Goal: Book appointment/travel/reservation

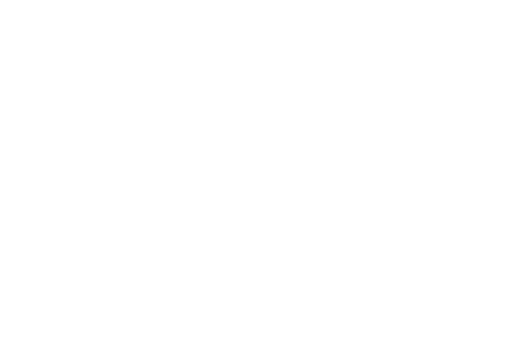
scroll to position [1102, 0]
click at [103, 298] on span "Familienhotels [GEOGRAPHIC_DATA]" at bounding box center [62, 308] width 82 height 20
click at [78, 204] on div "Anreise" at bounding box center [61, 212] width 75 height 18
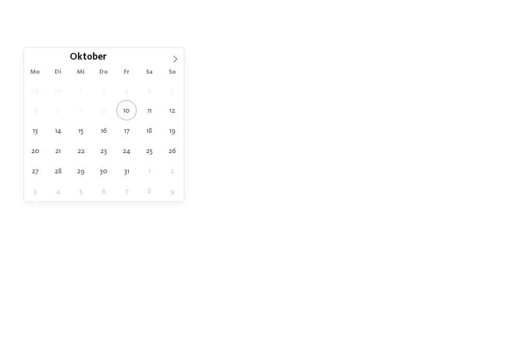
click at [171, 61] on icon at bounding box center [174, 59] width 7 height 7
click at [181, 58] on span at bounding box center [175, 57] width 18 height 18
click at [180, 58] on span at bounding box center [175, 57] width 18 height 18
type input "****"
click at [180, 58] on span at bounding box center [175, 57] width 18 height 18
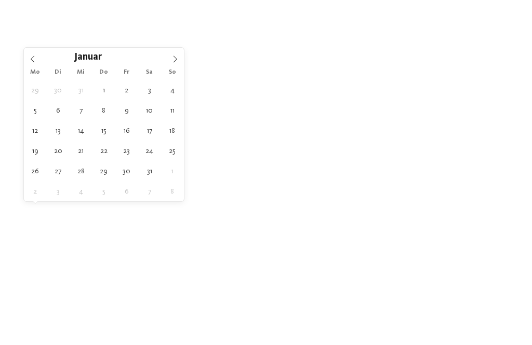
click at [179, 58] on span at bounding box center [175, 57] width 18 height 18
click at [179, 57] on span at bounding box center [175, 57] width 18 height 18
click at [180, 57] on span at bounding box center [175, 57] width 18 height 18
type div "23.05.2026"
type input "****"
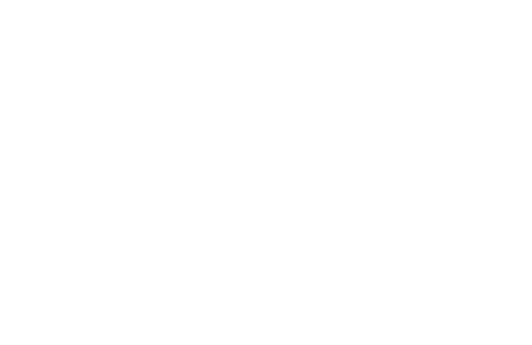
click at [469, 65] on icon at bounding box center [465, 74] width 22 height 18
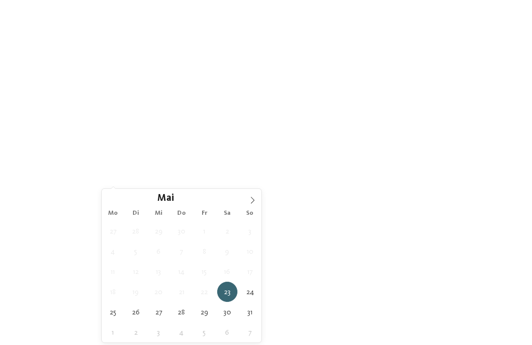
type div "28.05.2026"
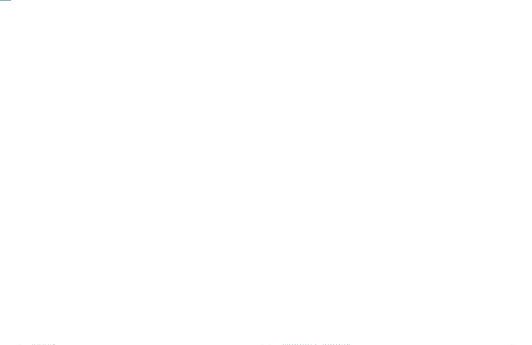
scroll to position [97, 0]
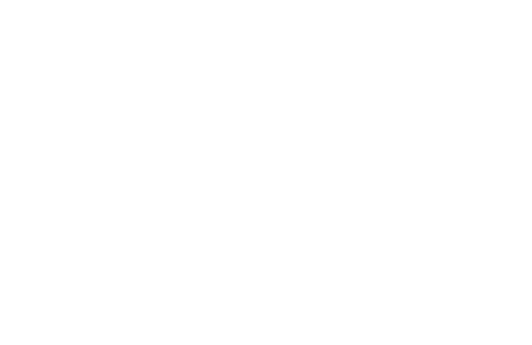
click at [497, 113] on div "filtern" at bounding box center [470, 115] width 75 height 18
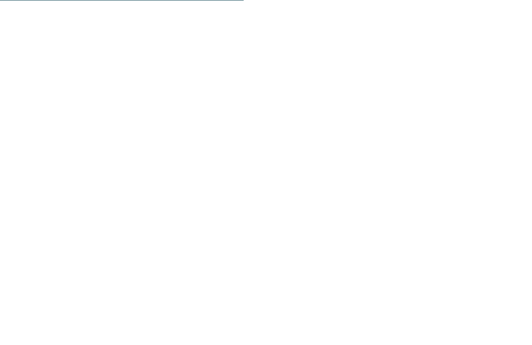
scroll to position [575, 0]
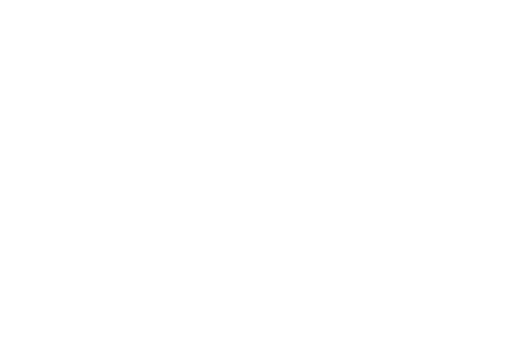
click at [70, 208] on h4 "****ˢ Garberhof Dolomit Family" at bounding box center [140, 212] width 219 height 13
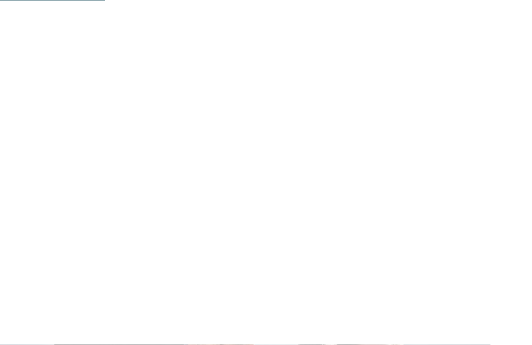
scroll to position [862, 0]
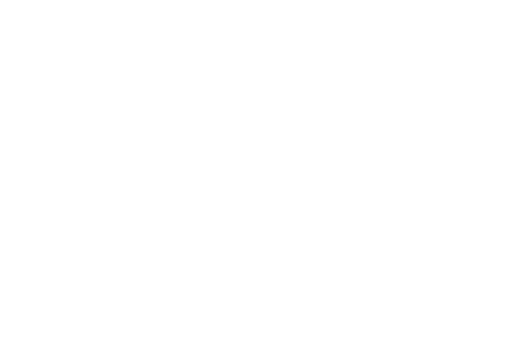
click at [58, 153] on span "[DOMAIN_NAME]" at bounding box center [66, 157] width 60 height 8
